Goal: Task Accomplishment & Management: Manage account settings

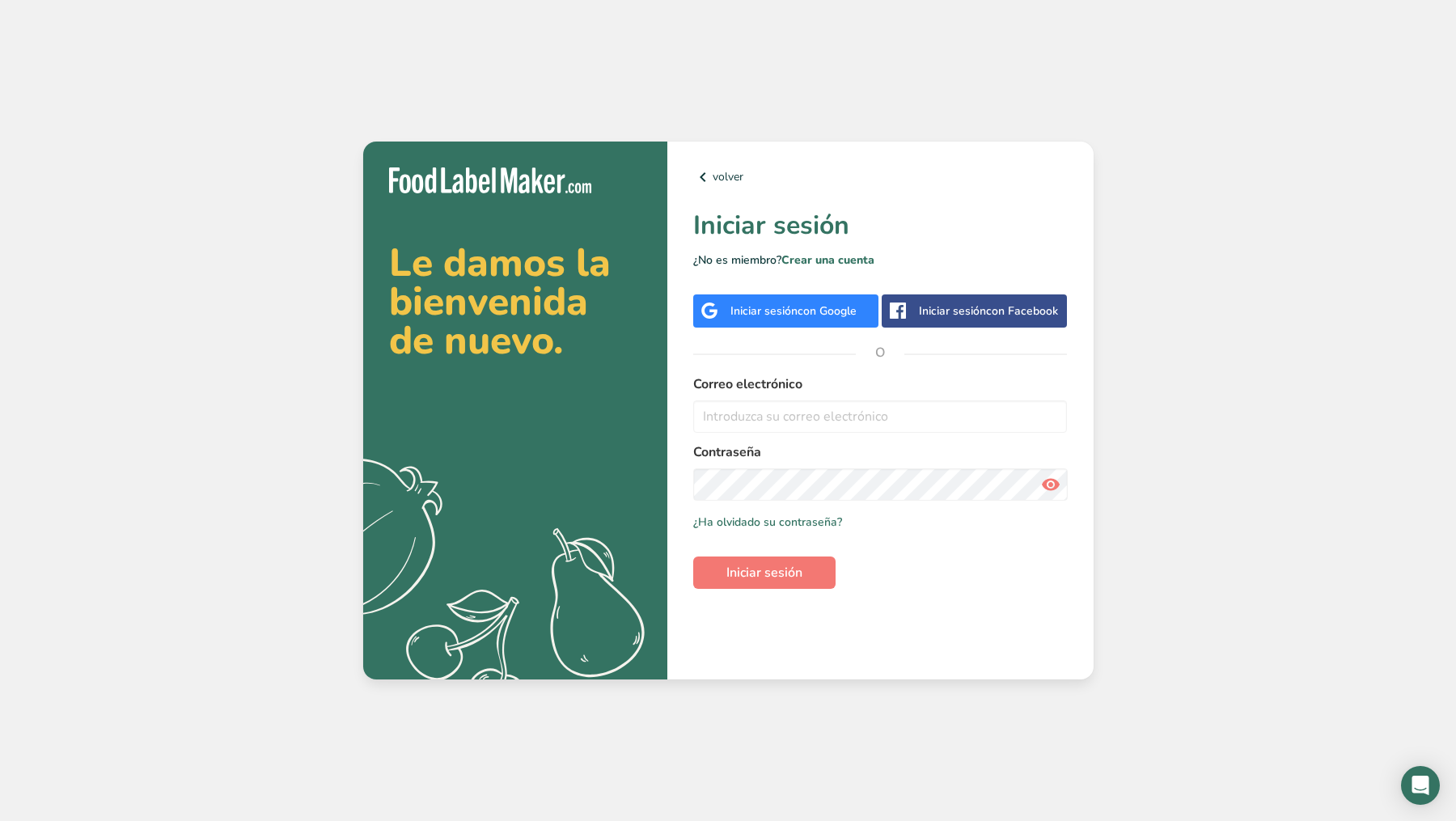
click at [808, 313] on span "con Google" at bounding box center [827, 311] width 59 height 15
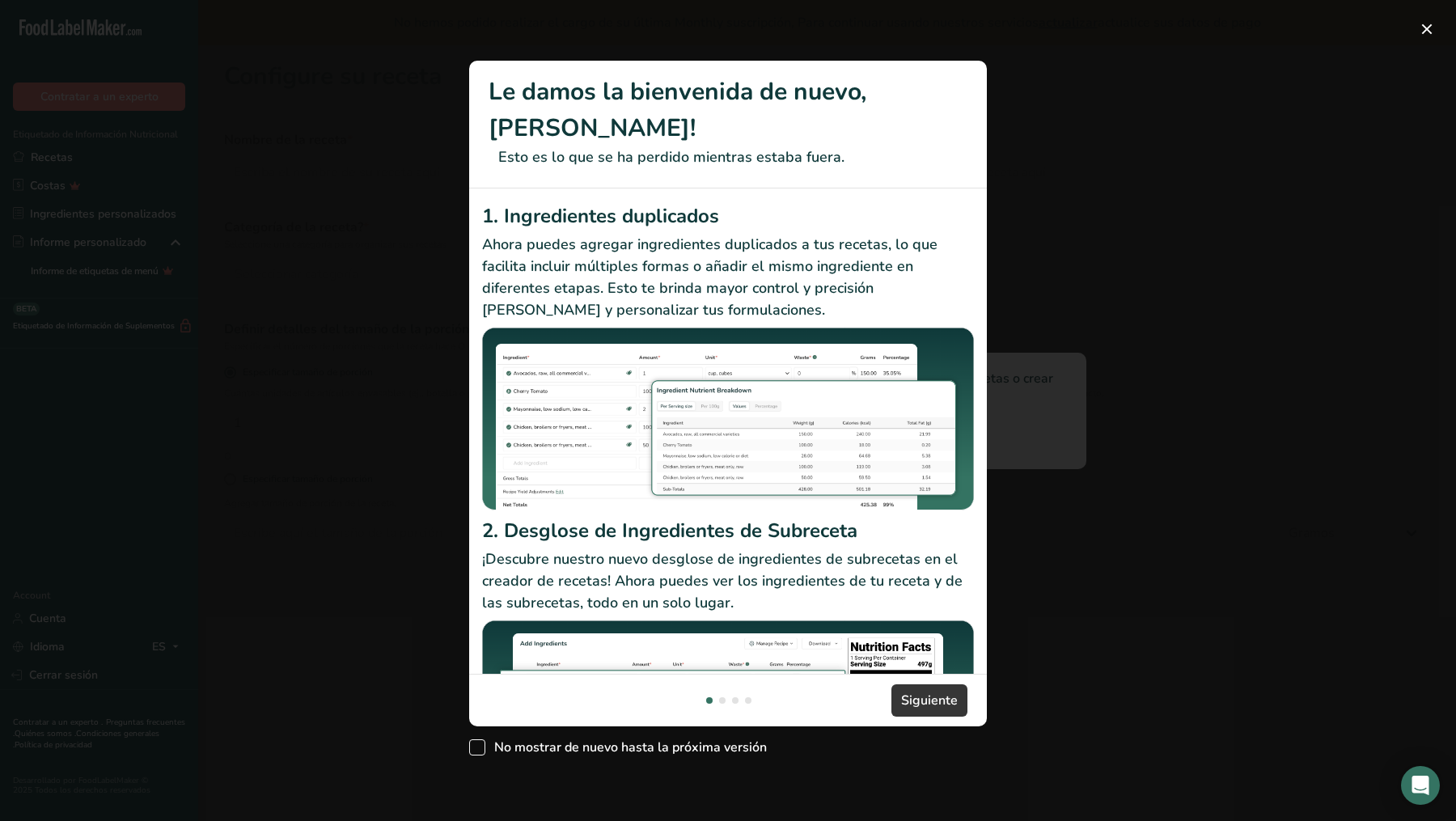
click at [485, 739] on span "New Features" at bounding box center [477, 747] width 16 height 16
click at [480, 742] on input "No mostrar de nuevo hasta la próxima versión" at bounding box center [474, 747] width 11 height 11
checkbox input "true"
click at [923, 691] on span "Siguiente" at bounding box center [929, 701] width 57 height 20
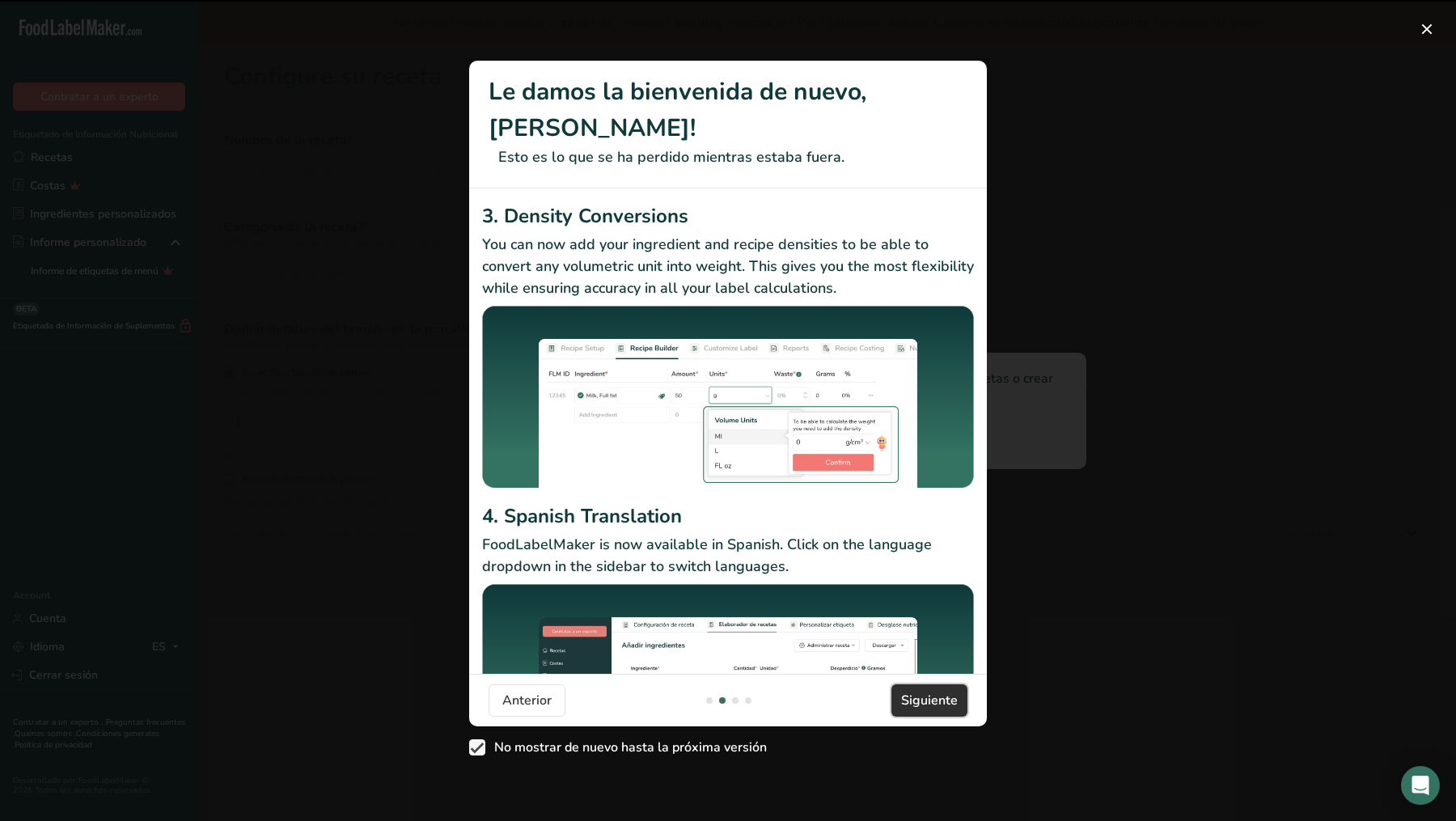
click at [923, 691] on span "Siguiente" at bounding box center [929, 701] width 57 height 20
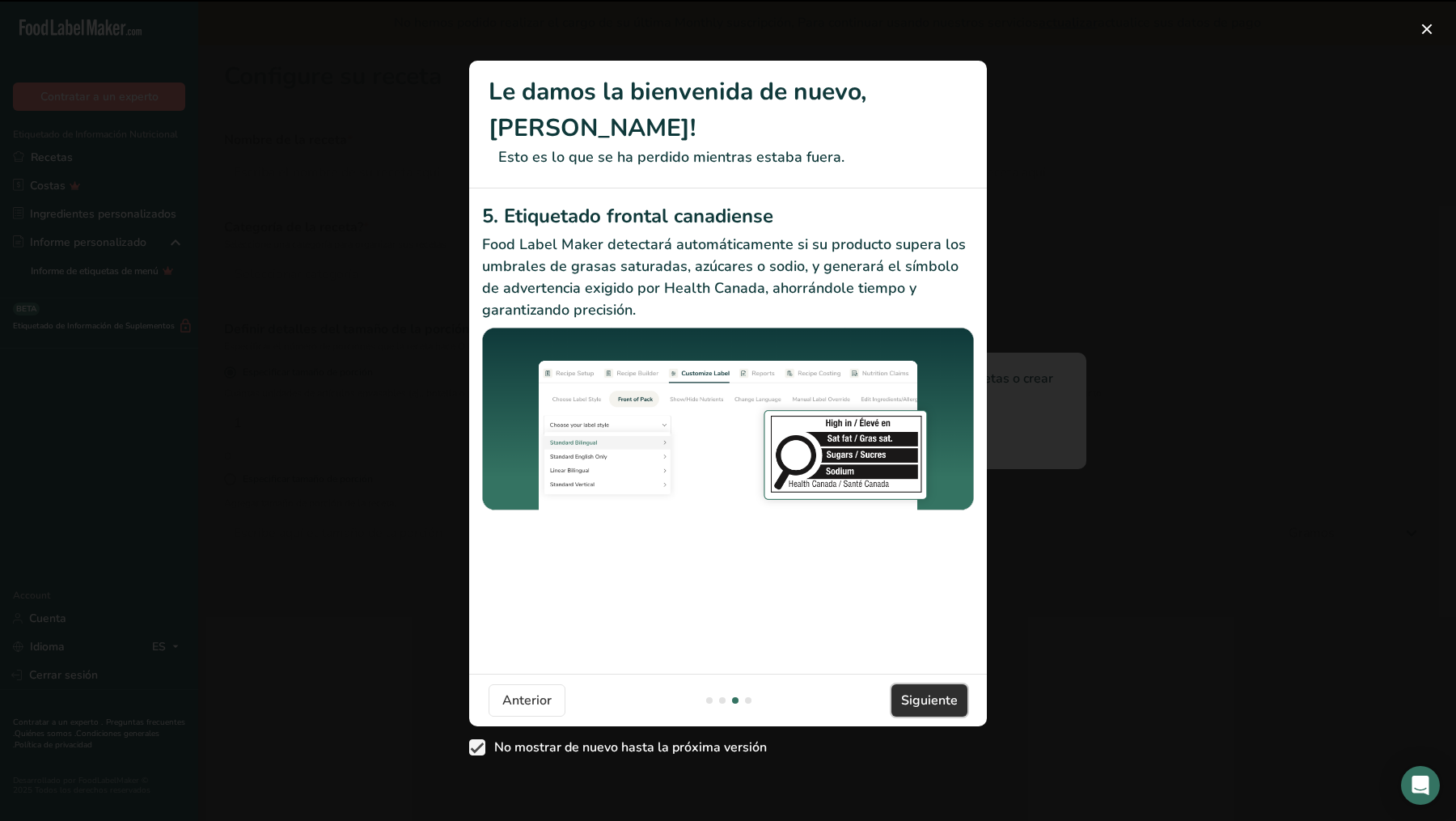
click at [923, 691] on span "Siguiente" at bounding box center [929, 701] width 57 height 20
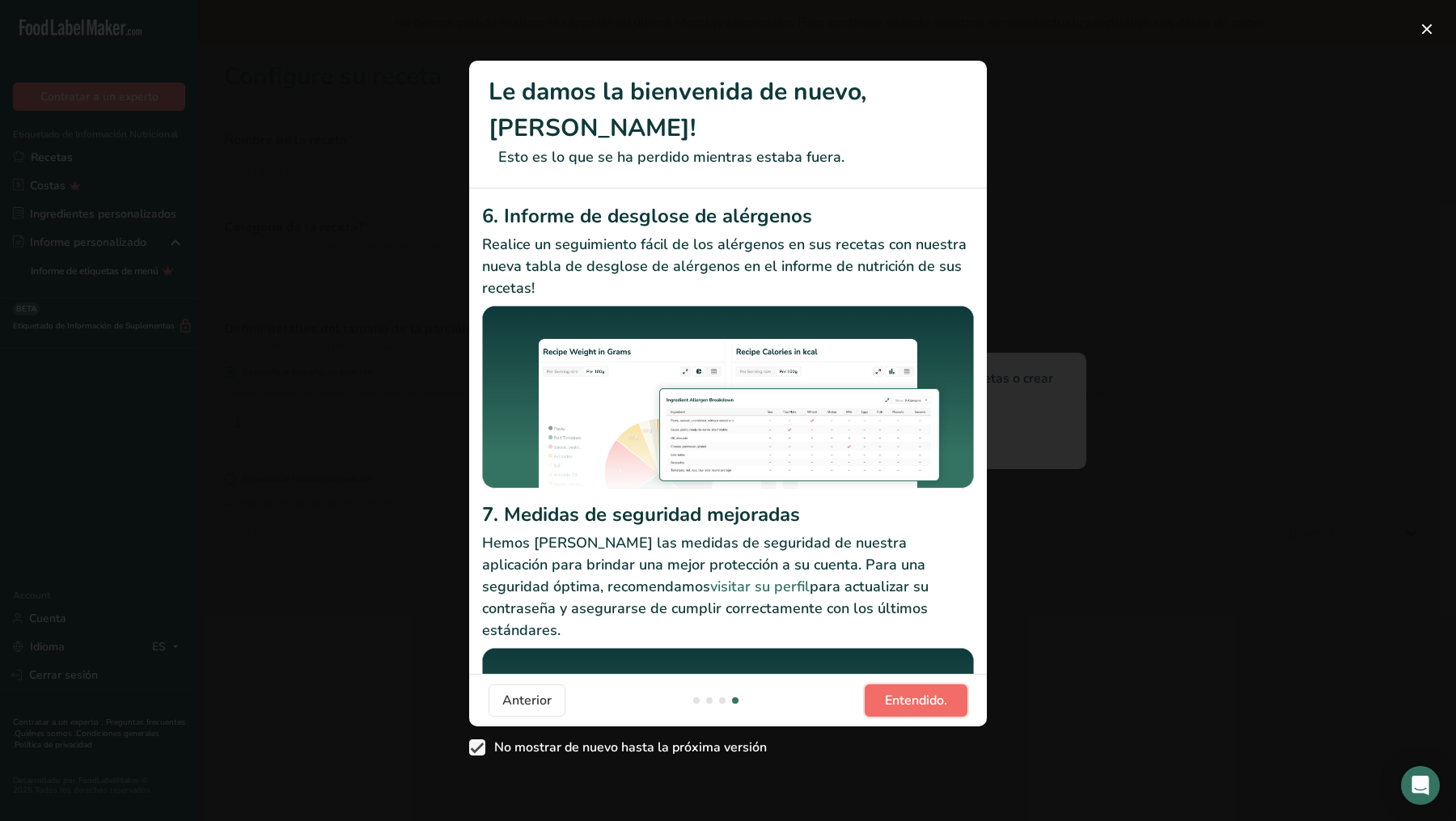
click at [924, 691] on span "Entendido." at bounding box center [915, 701] width 62 height 20
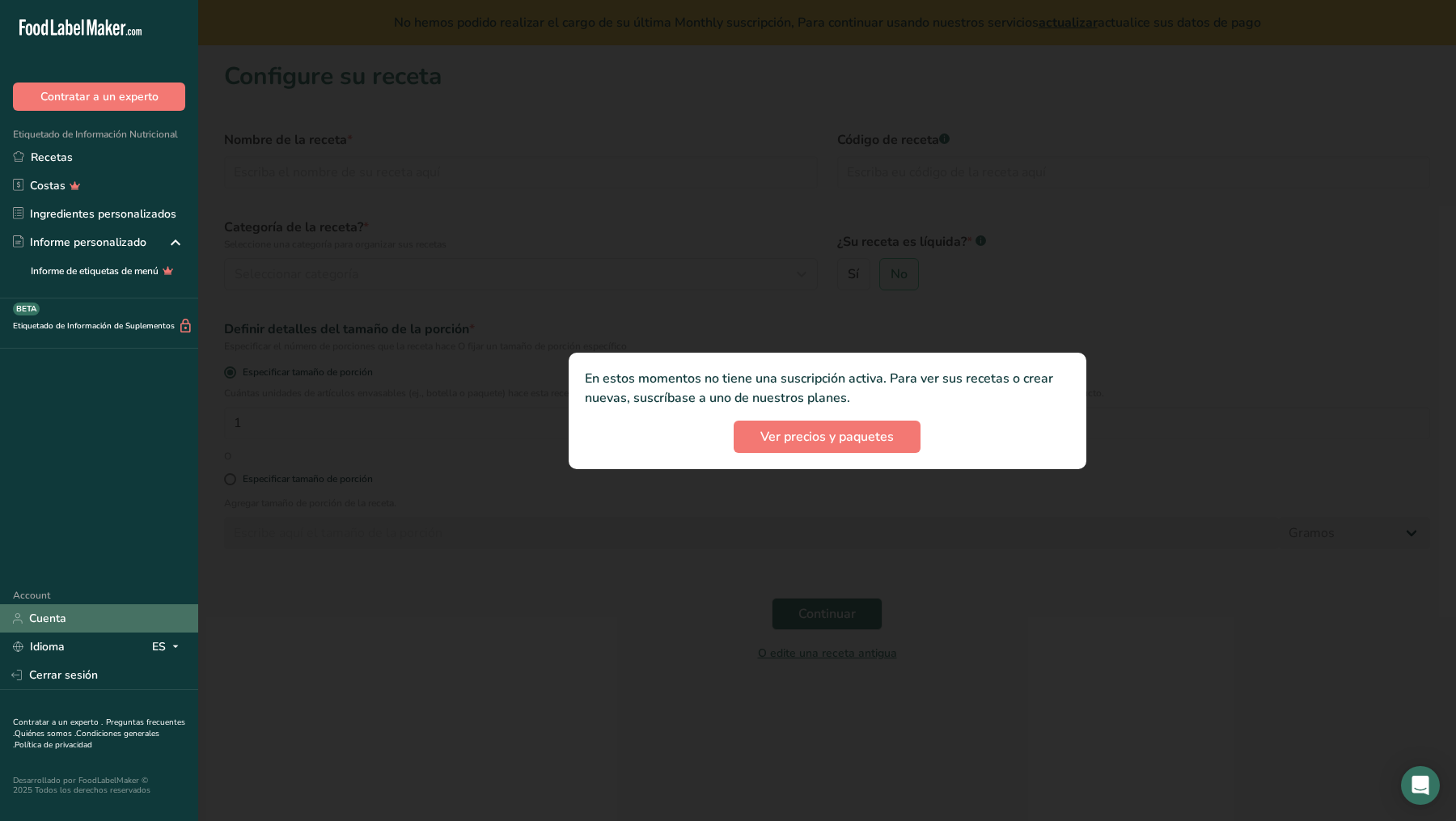
click at [61, 619] on link "Cuenta" at bounding box center [99, 619] width 199 height 29
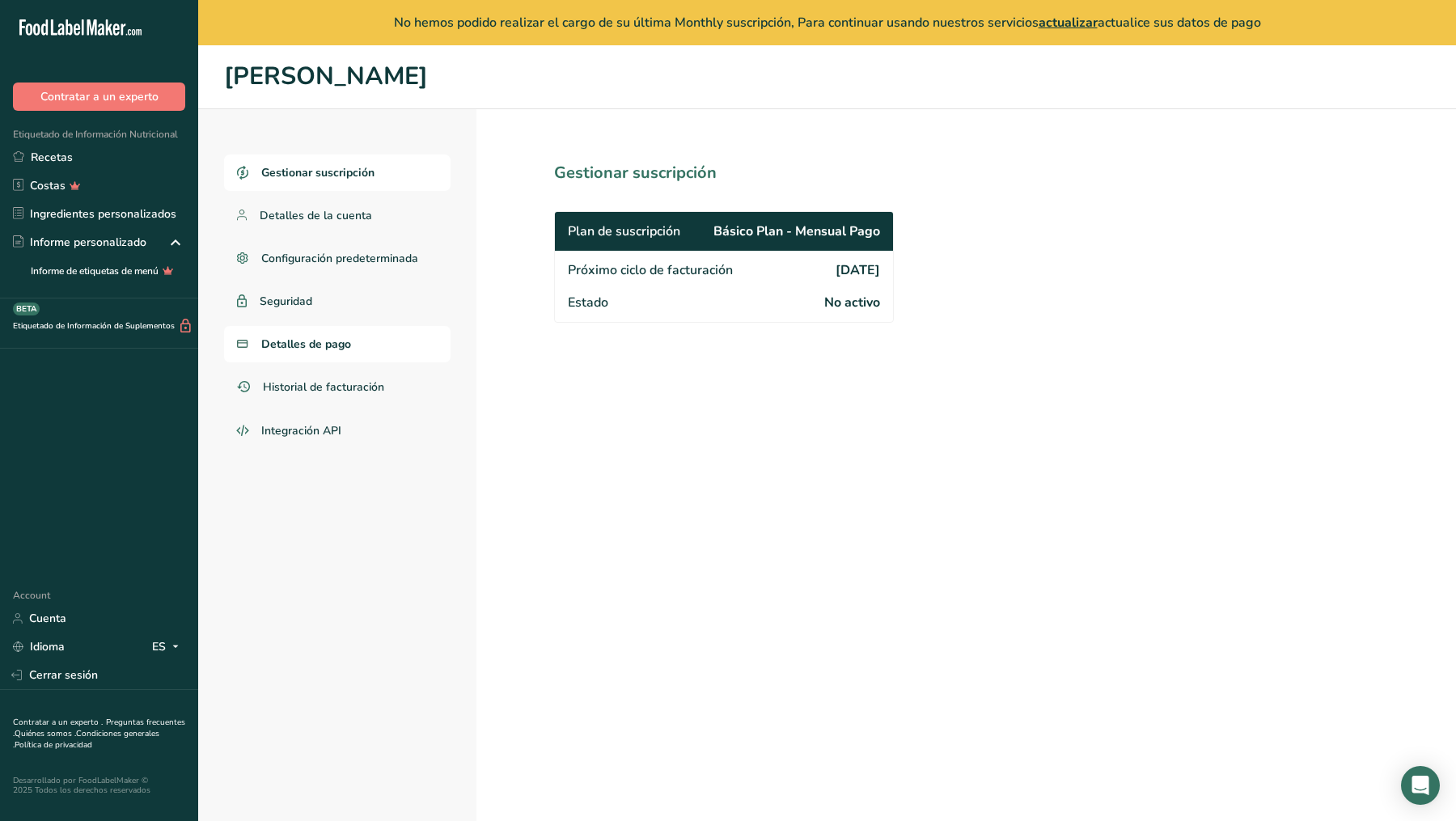
click at [327, 339] on span "Detalles de pago" at bounding box center [306, 344] width 90 height 17
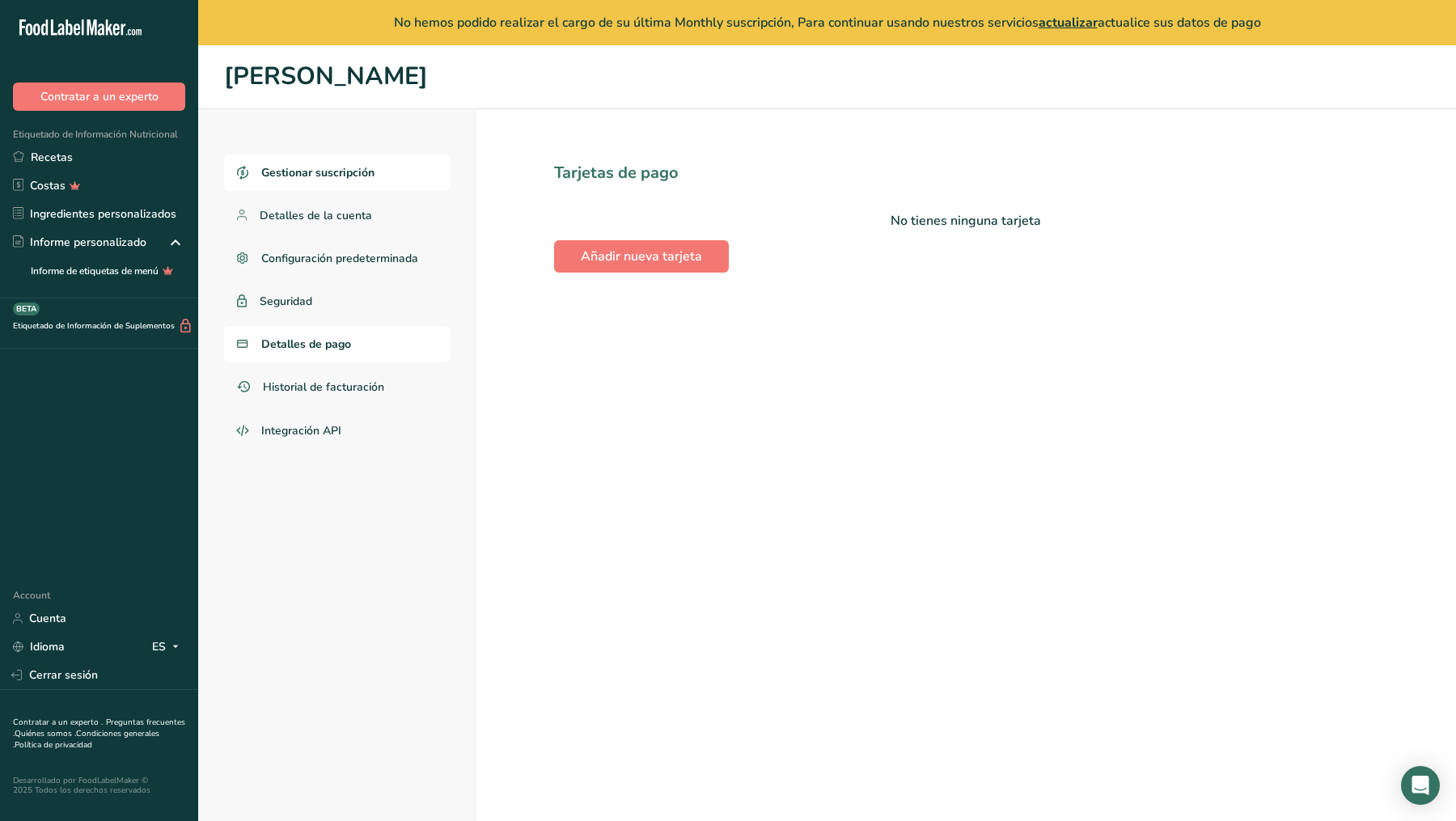
click at [359, 175] on span "Gestionar suscripción" at bounding box center [318, 172] width 113 height 17
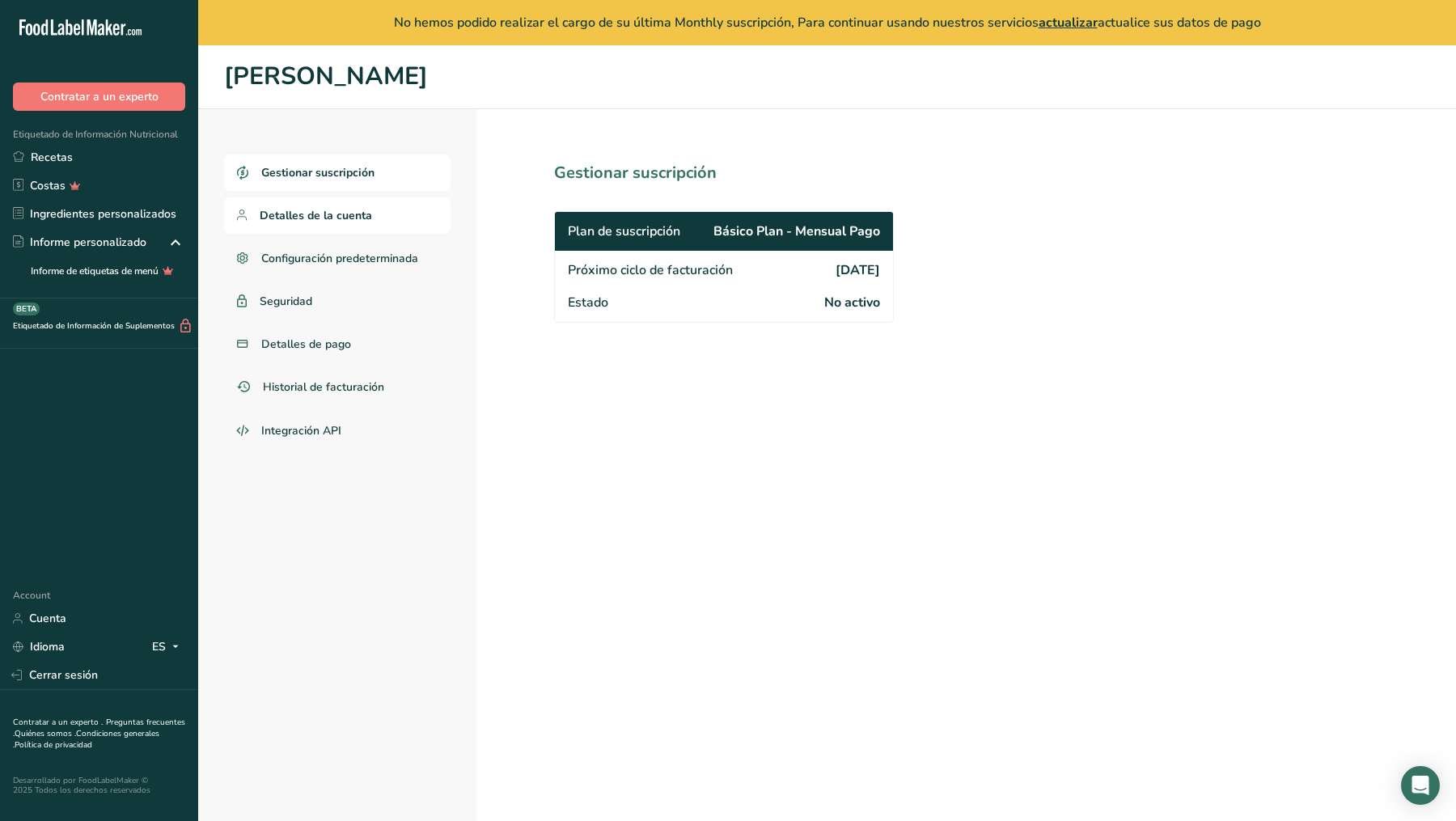
click at [343, 218] on span "Detalles de la cuenta" at bounding box center [315, 216] width 112 height 17
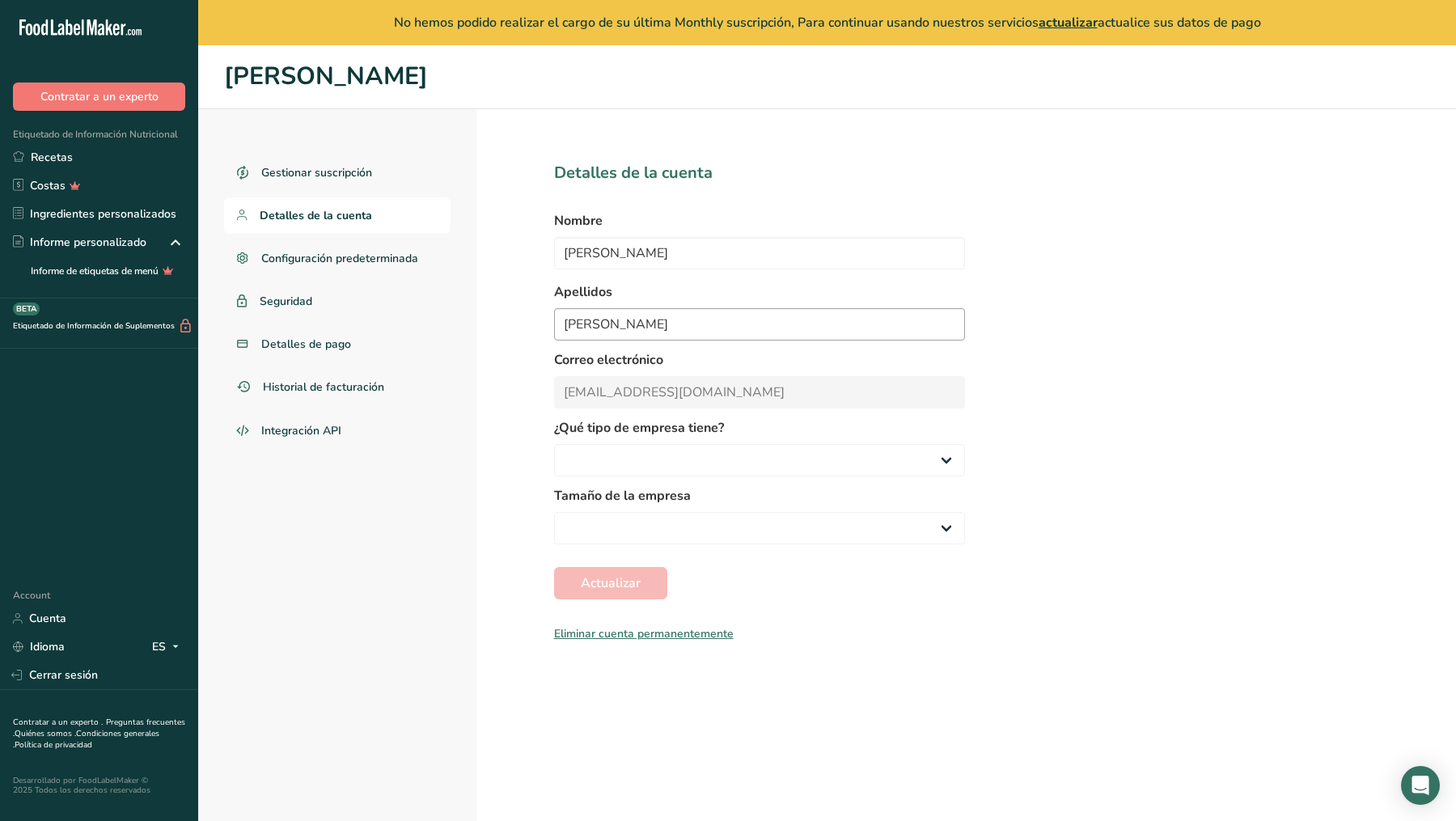
select select
click at [329, 308] on link "Seguridad" at bounding box center [338, 301] width 226 height 37
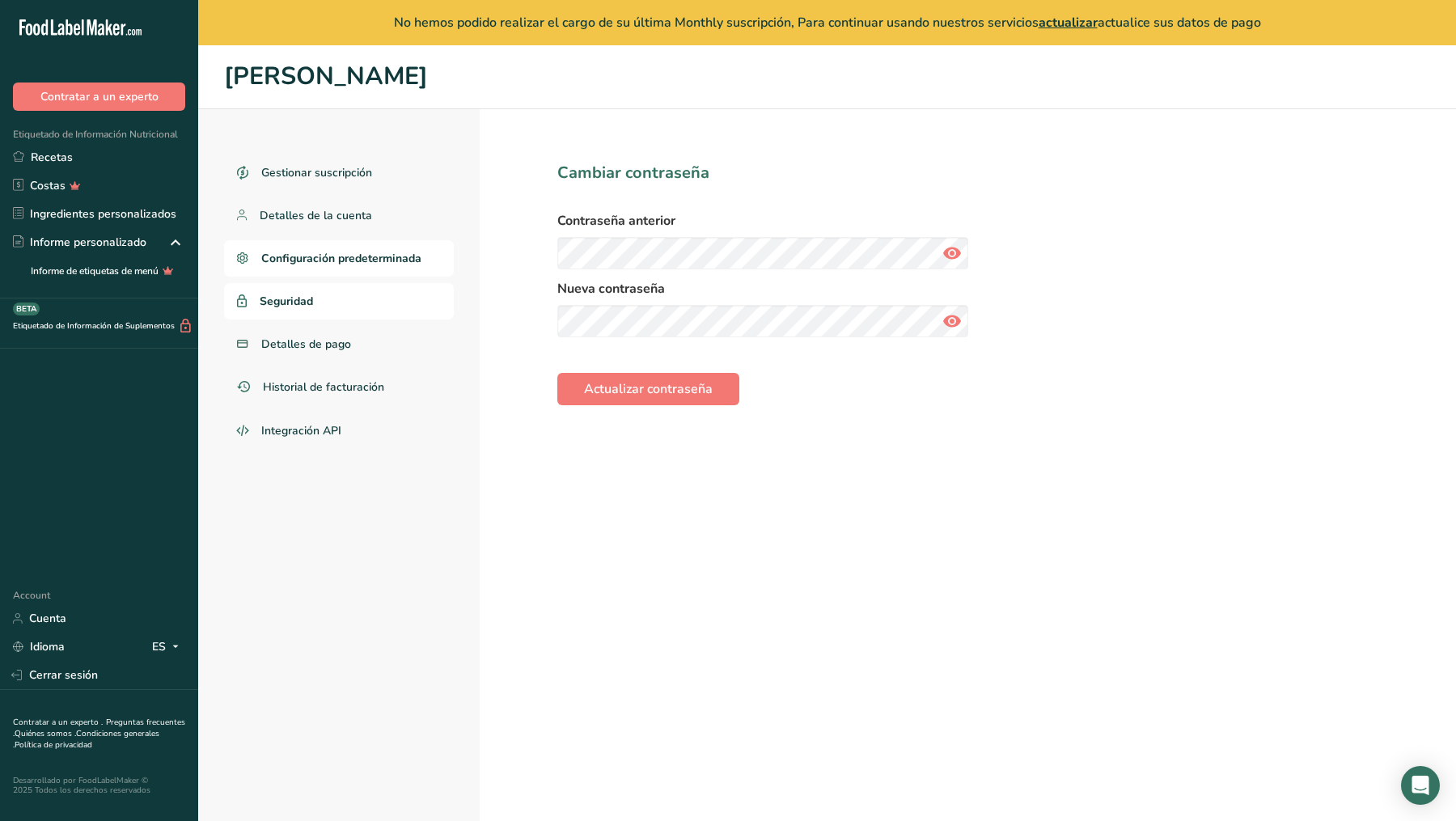
click at [338, 260] on span "Configuración predeterminada" at bounding box center [341, 258] width 160 height 17
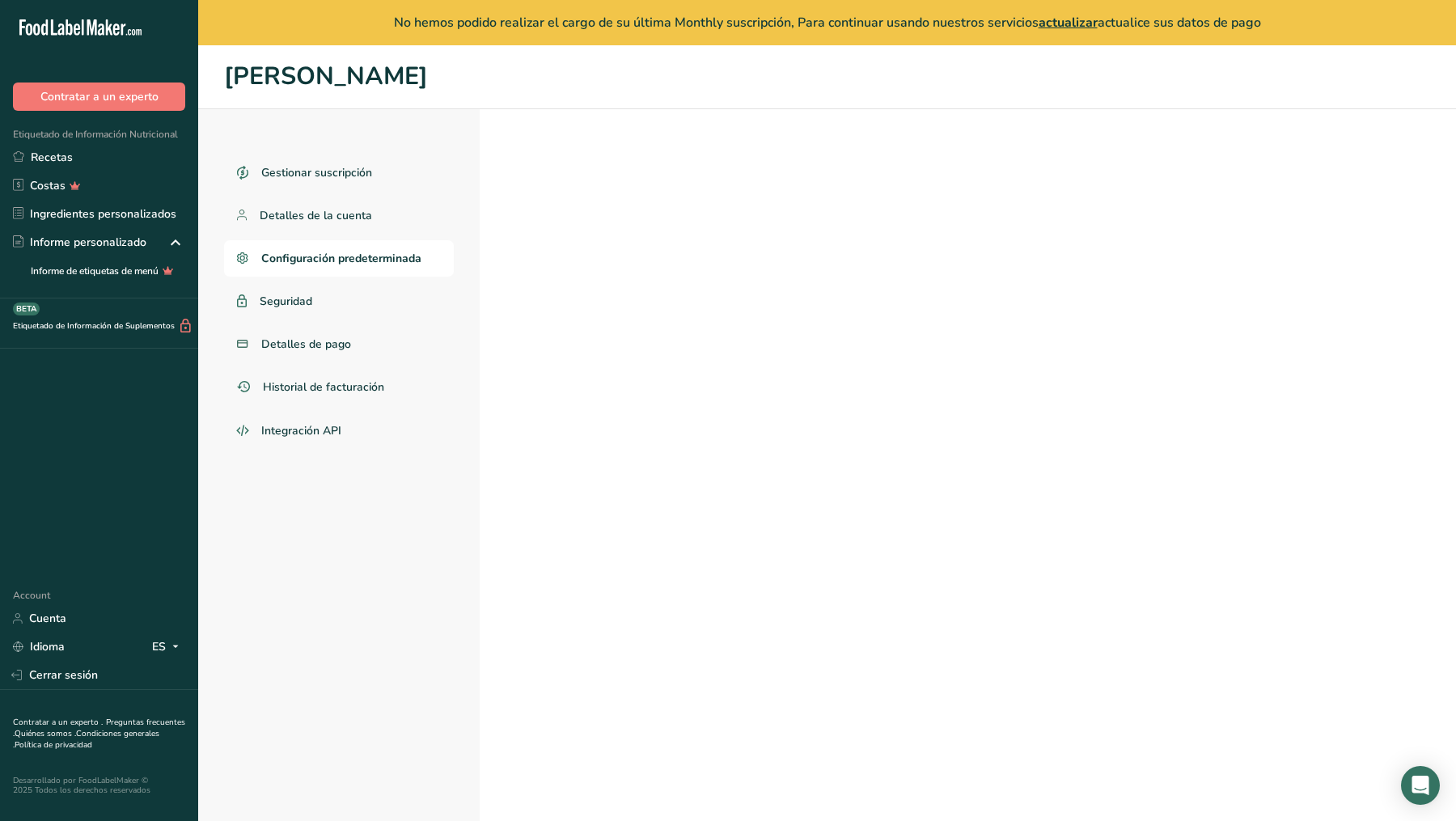
select select
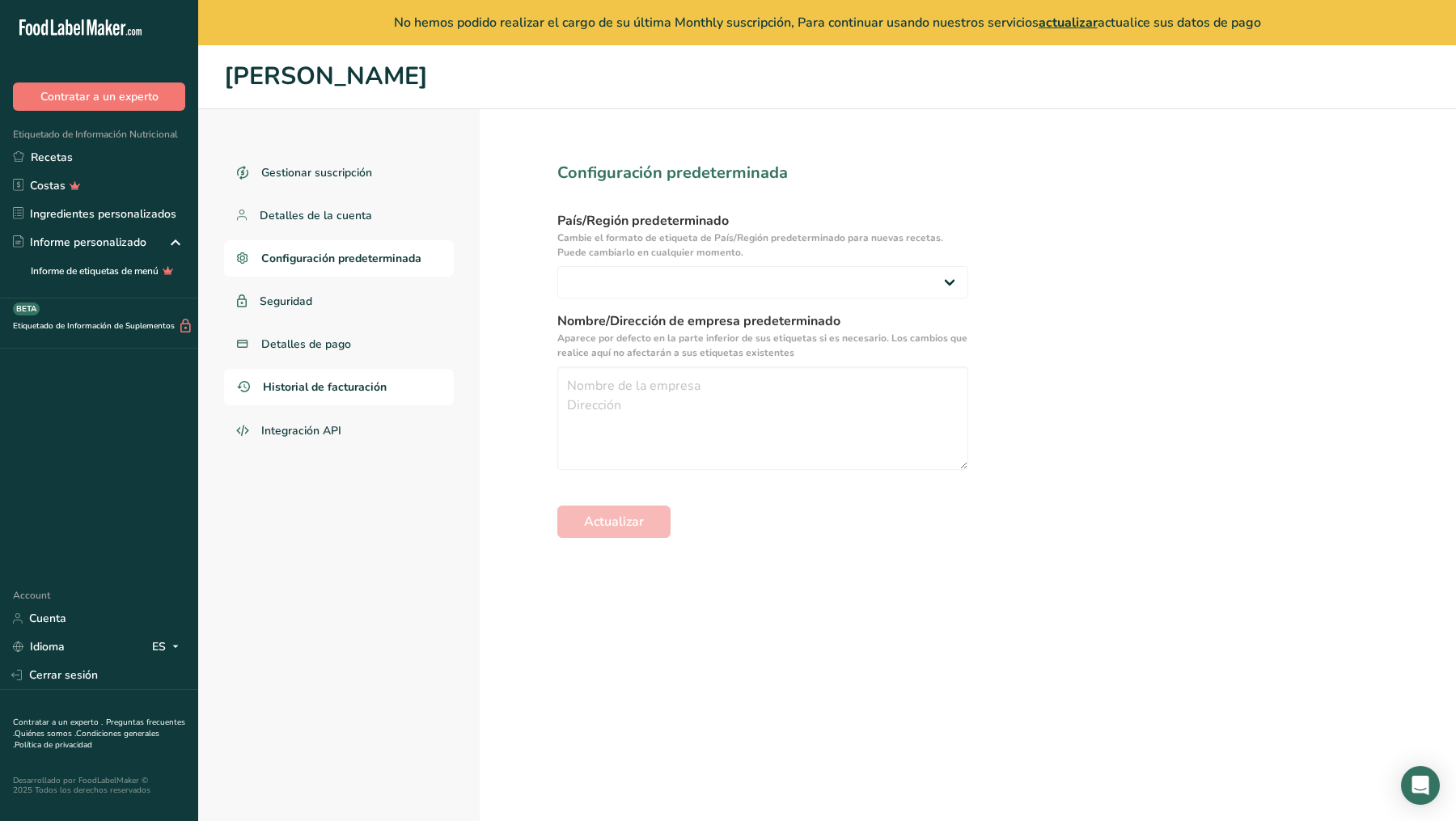
click at [329, 382] on span "Historial de facturación" at bounding box center [325, 387] width 124 height 17
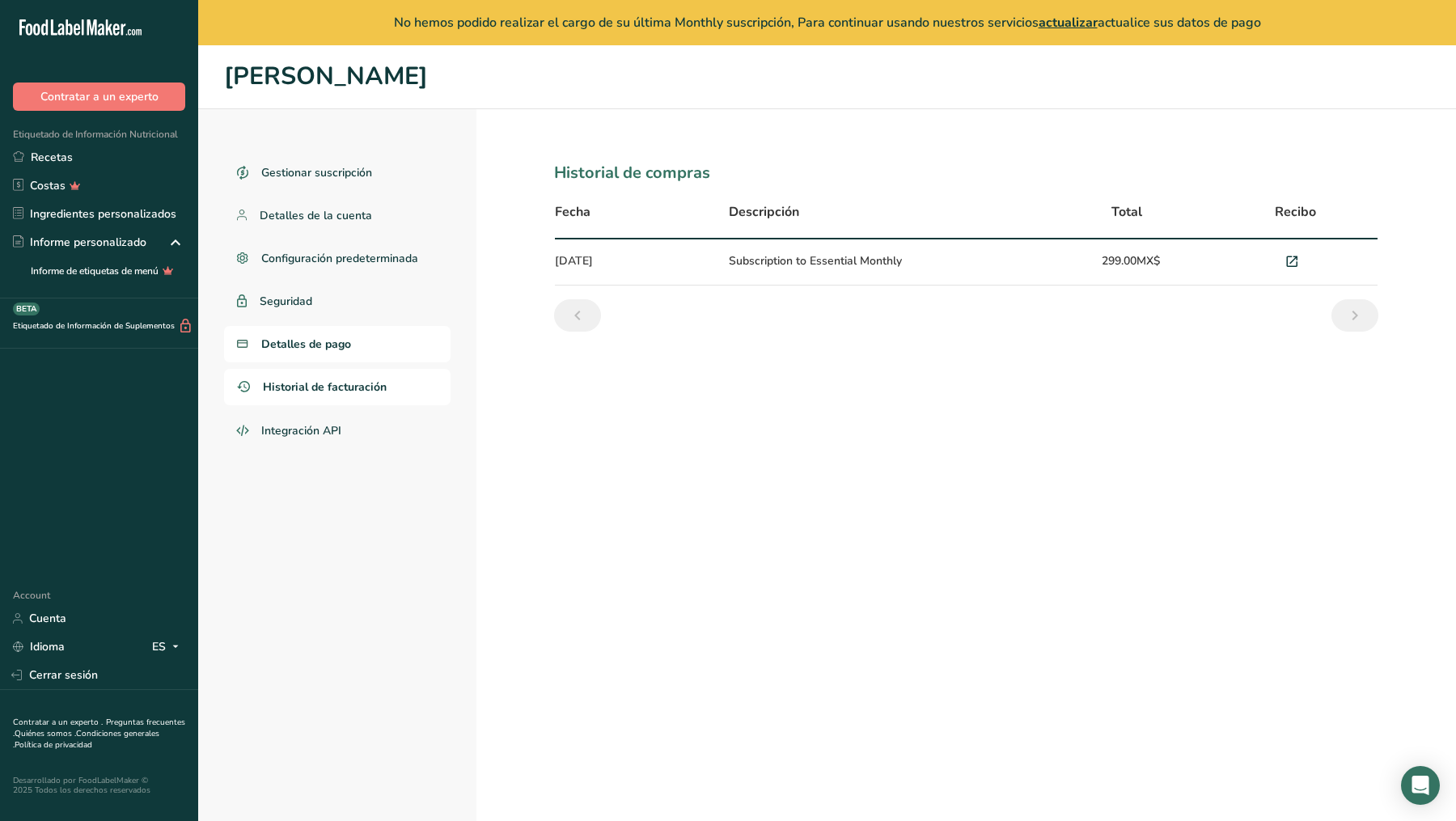
click at [327, 349] on span "Detalles de pago" at bounding box center [306, 344] width 90 height 17
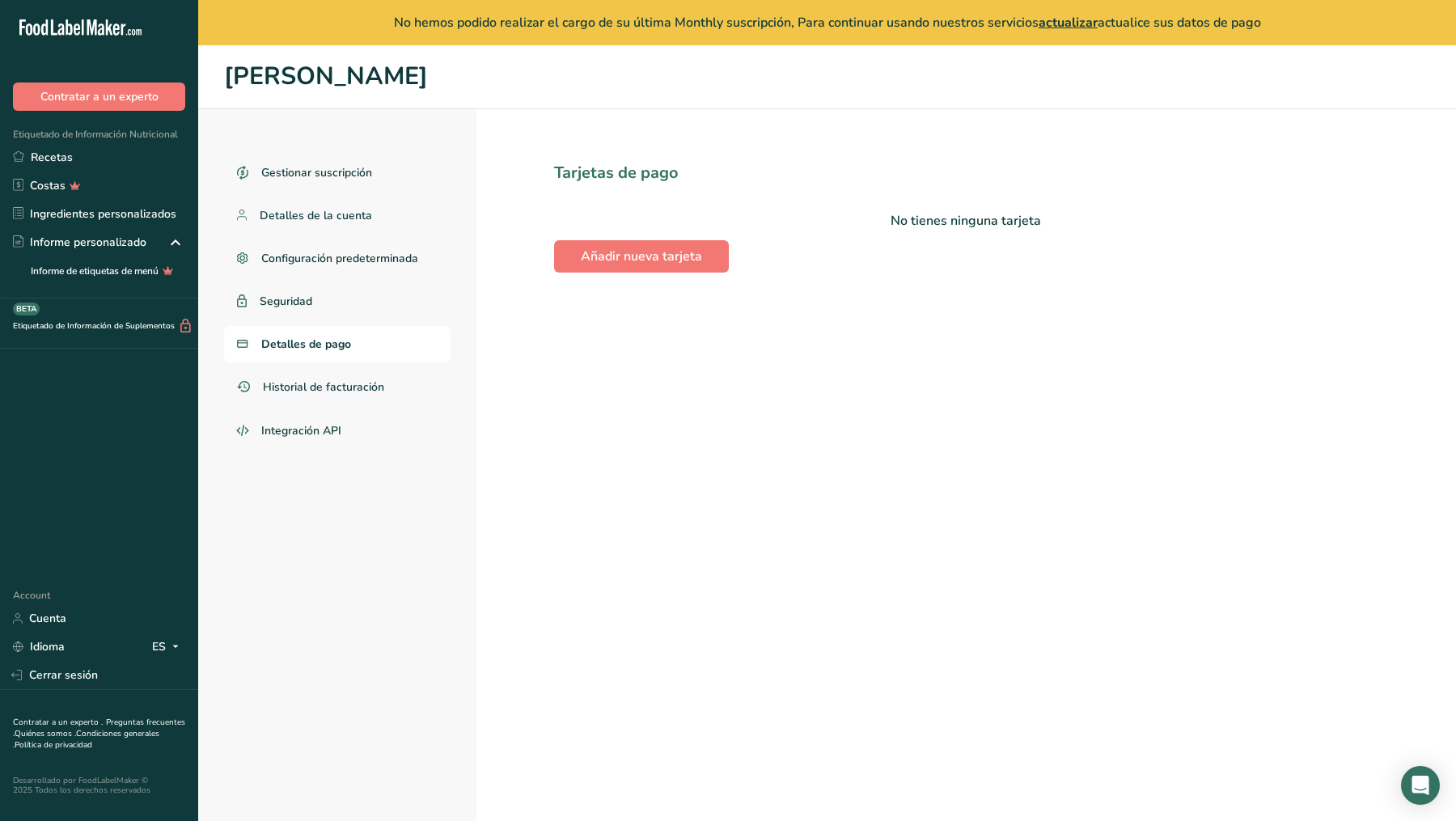
click at [1055, 22] on span "actualizar" at bounding box center [1069, 22] width 59 height 18
click at [1075, 21] on span "actualizar" at bounding box center [1069, 22] width 59 height 18
click at [298, 428] on span "Integración API" at bounding box center [302, 430] width 81 height 17
click at [308, 385] on span "Historial de facturación" at bounding box center [325, 387] width 124 height 17
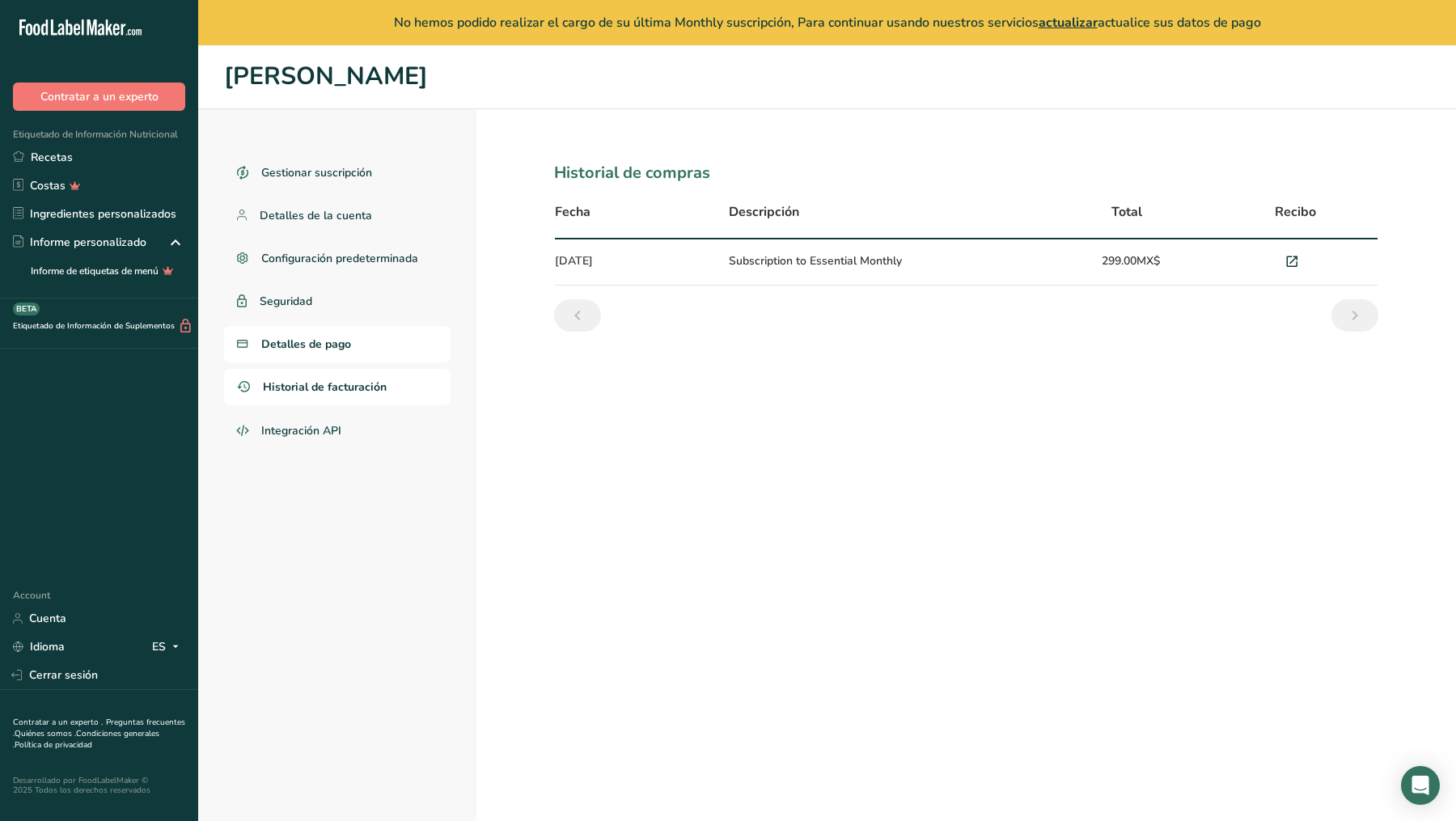
click at [320, 349] on span "Detalles de pago" at bounding box center [306, 344] width 90 height 17
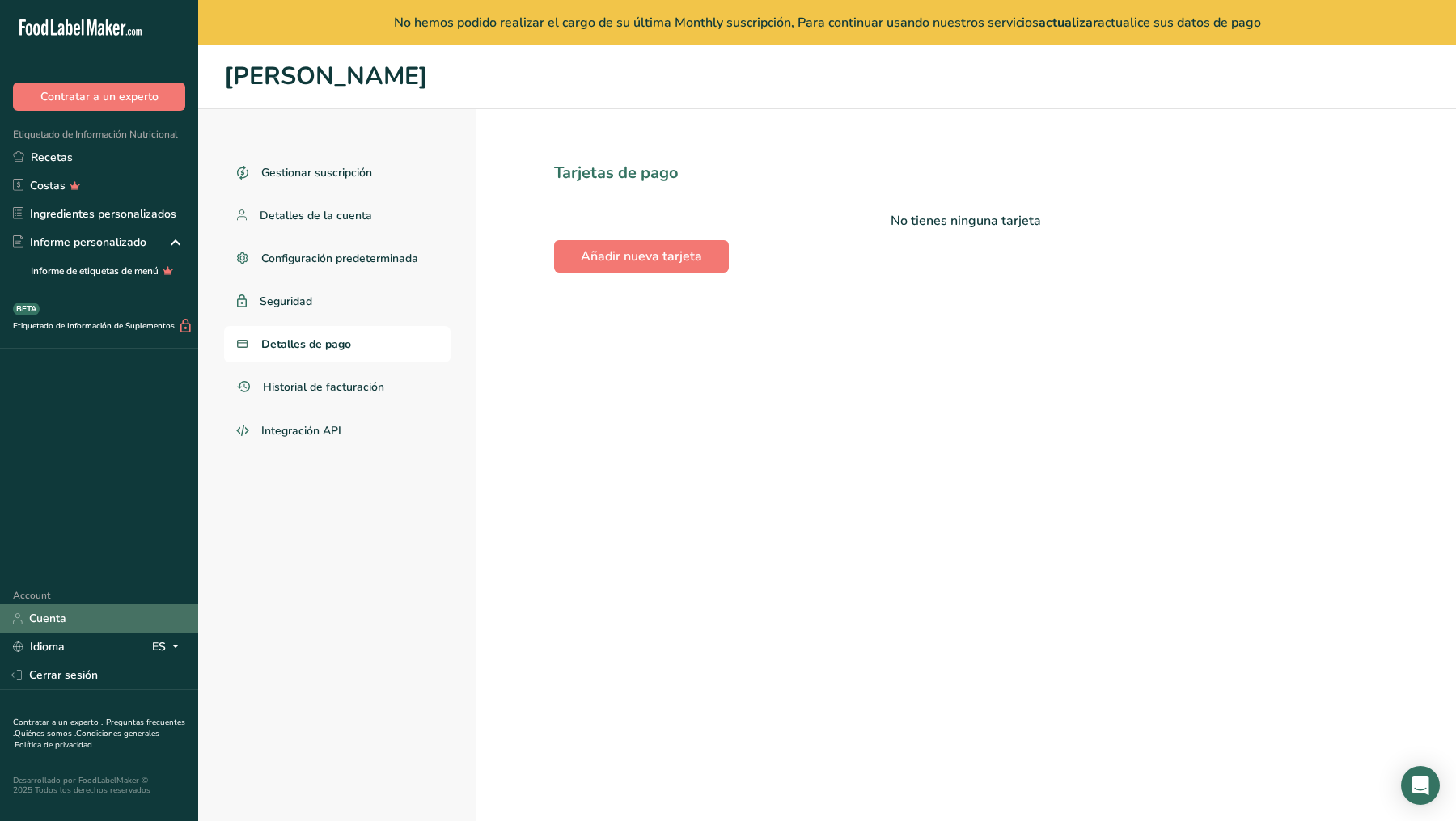
click at [69, 620] on link "Cuenta" at bounding box center [99, 619] width 199 height 29
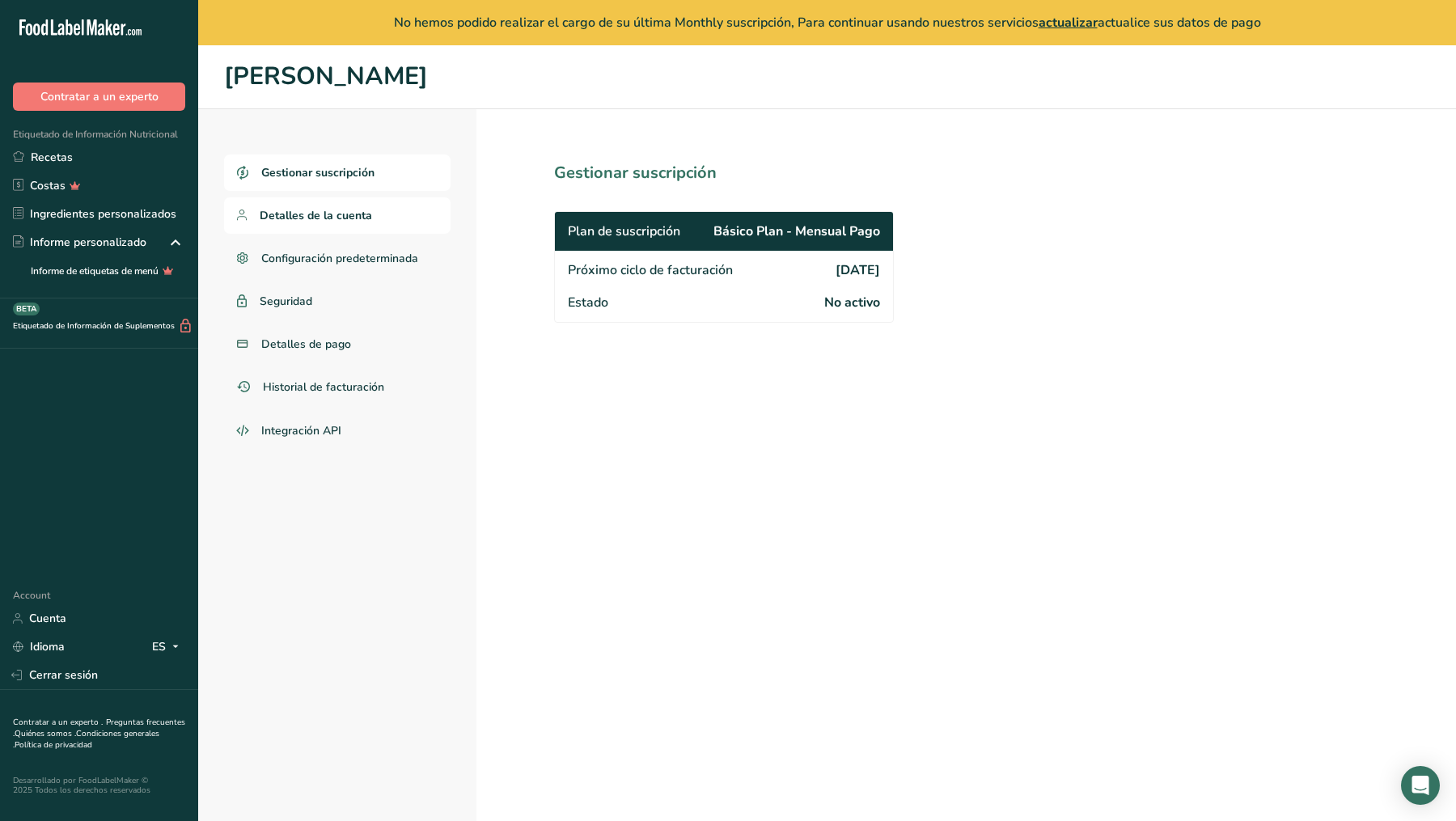
click at [335, 220] on span "Detalles de la cuenta" at bounding box center [315, 216] width 112 height 17
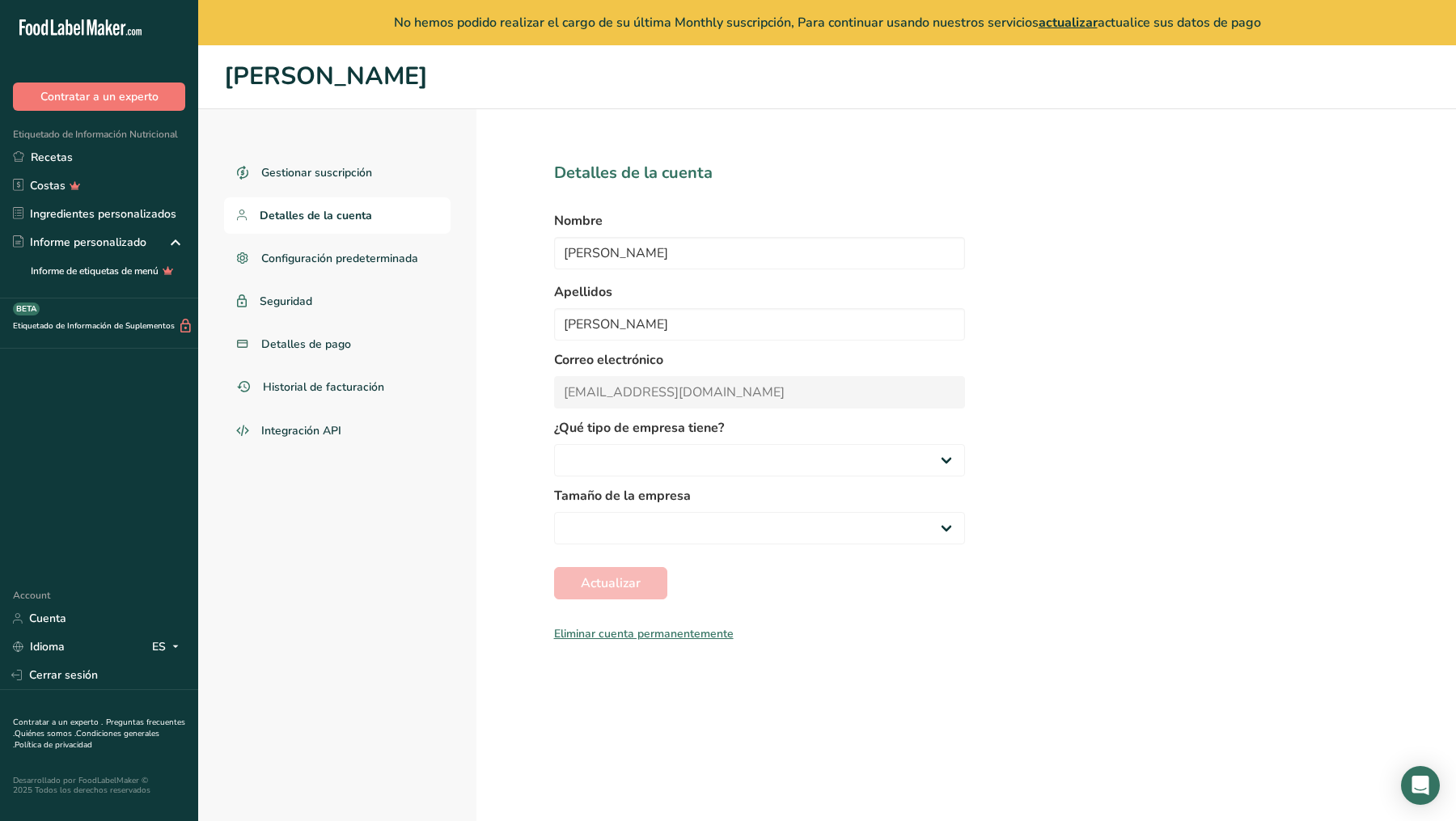
select select
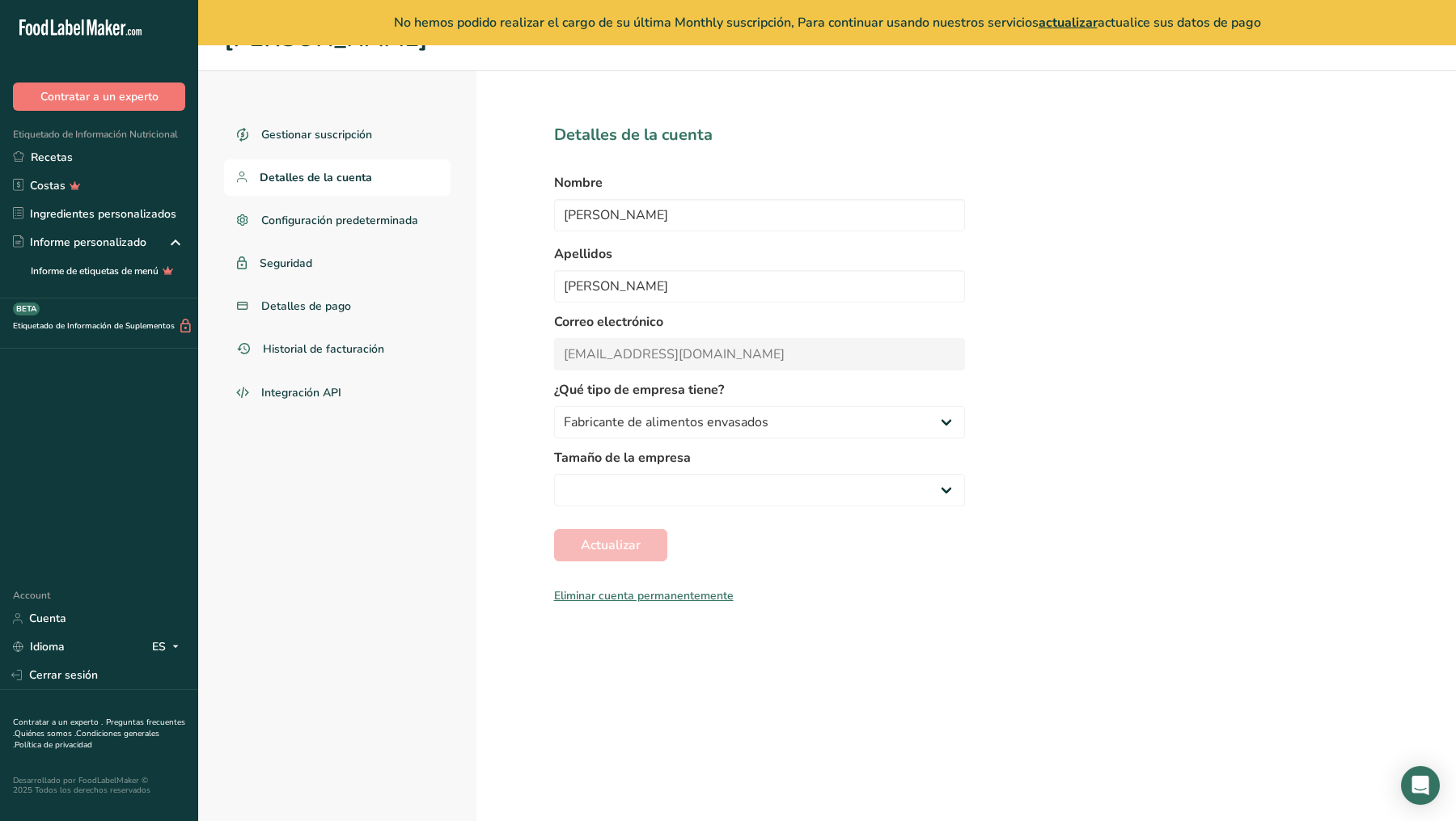
scroll to position [45, 0]
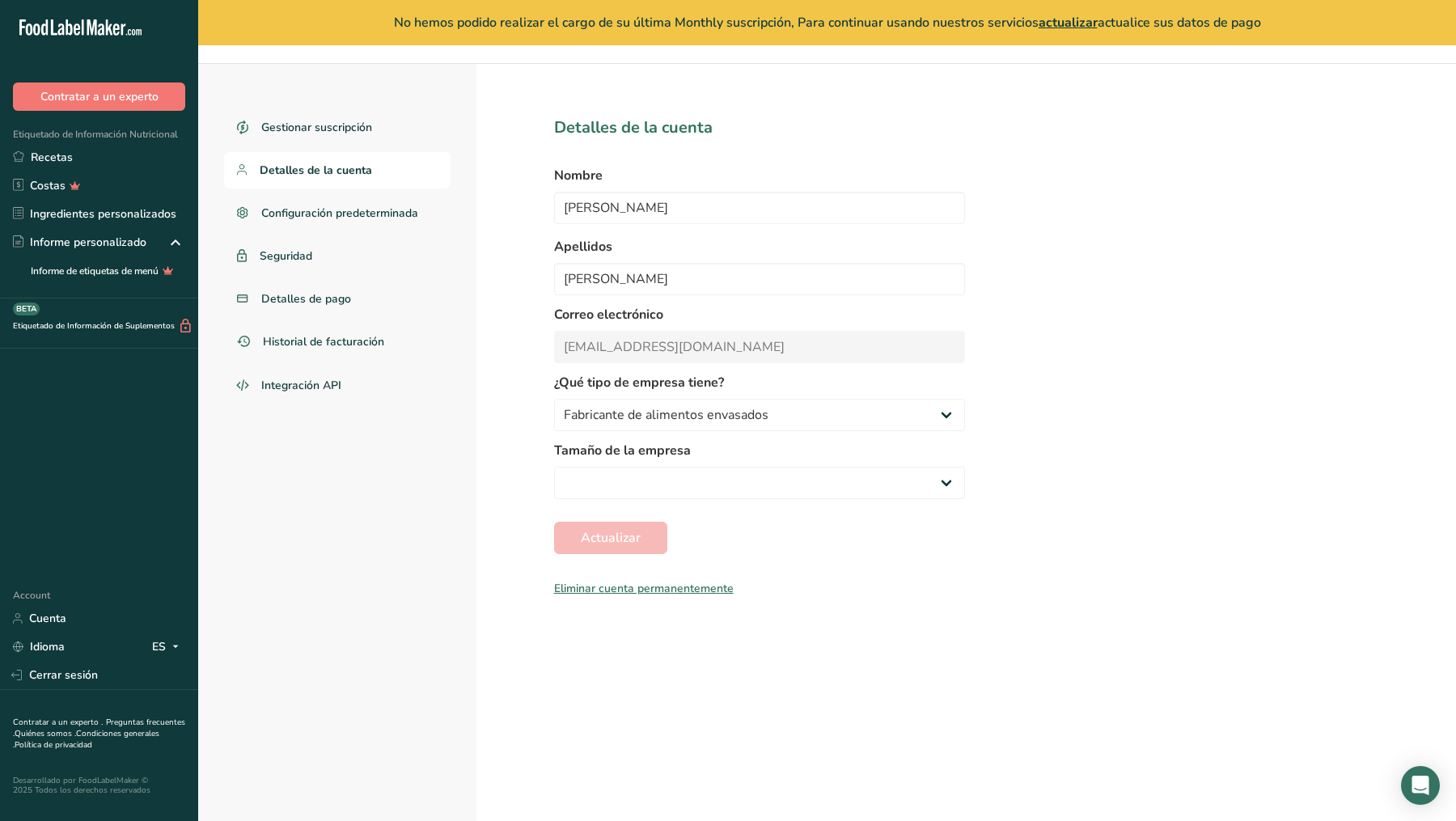
click at [702, 590] on div "Eliminar cuenta permanentemente" at bounding box center [760, 588] width 411 height 17
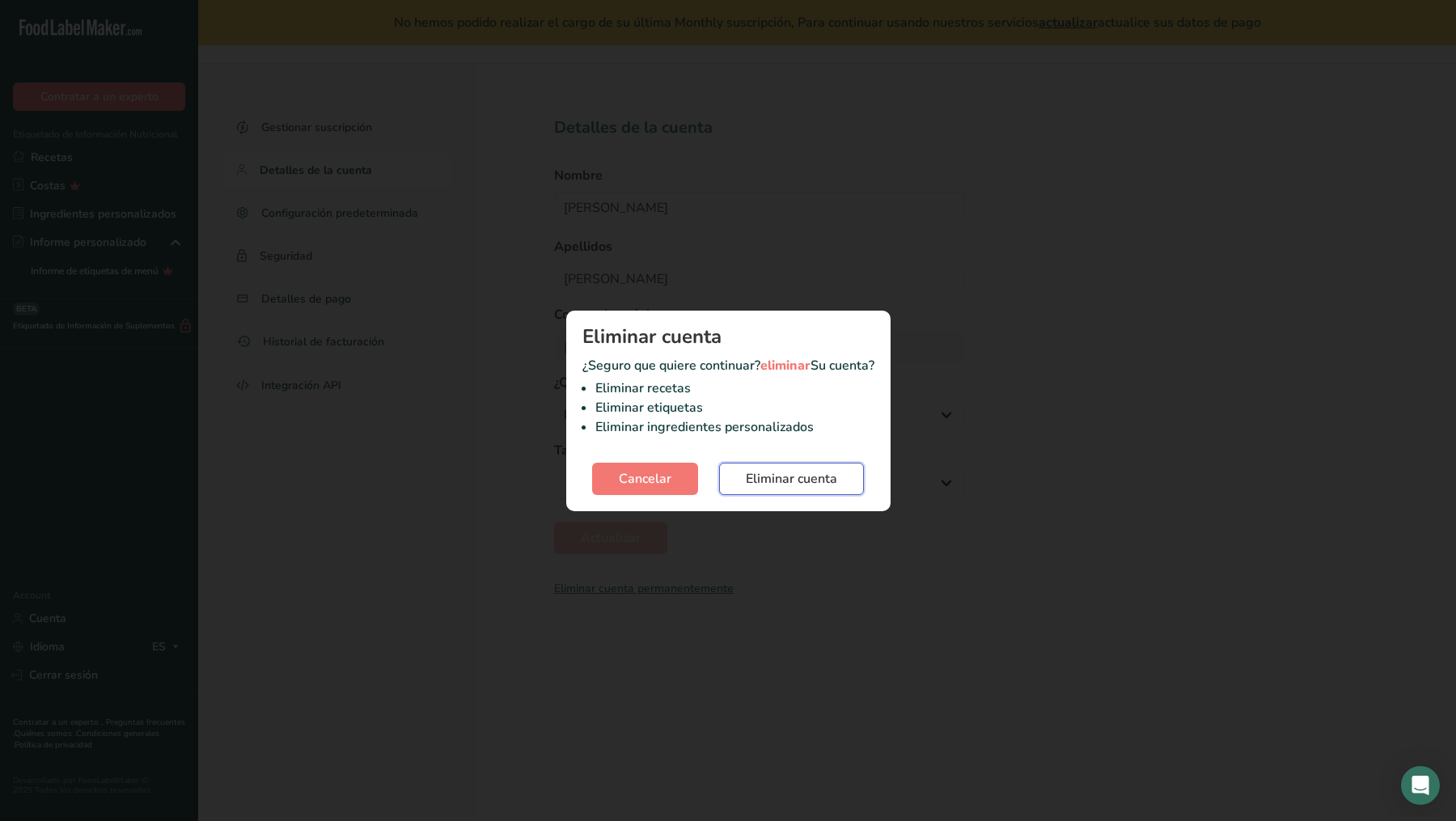
click at [771, 485] on span "Eliminar cuenta" at bounding box center [791, 479] width 92 height 20
